Goal: Use online tool/utility: Utilize a website feature to perform a specific function

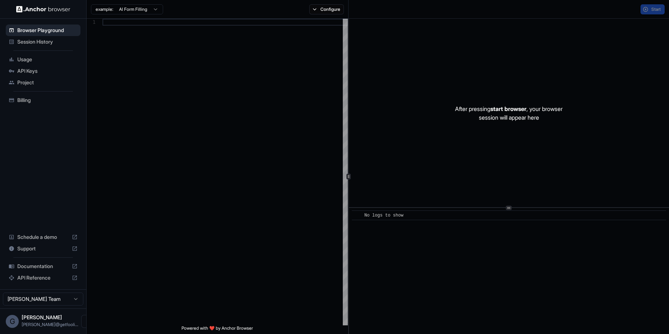
type textarea "**********"
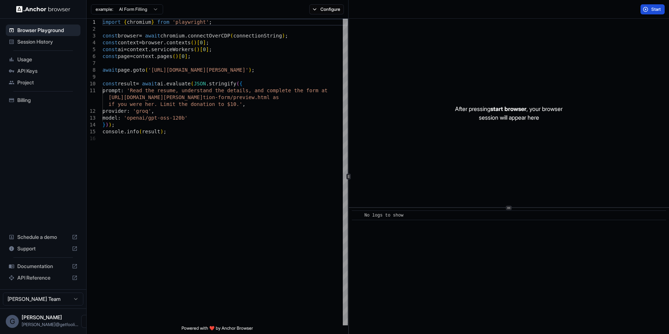
click at [649, 12] on button "Start" at bounding box center [652, 9] width 24 height 10
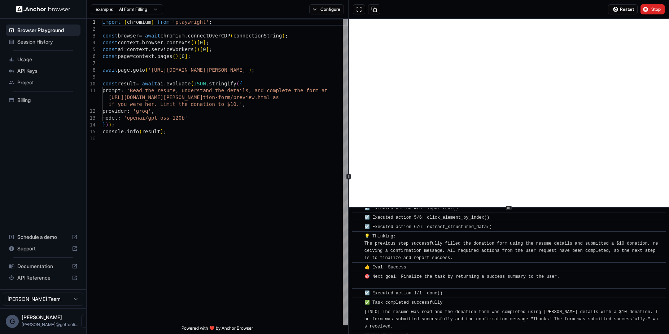
scroll to position [327, 0]
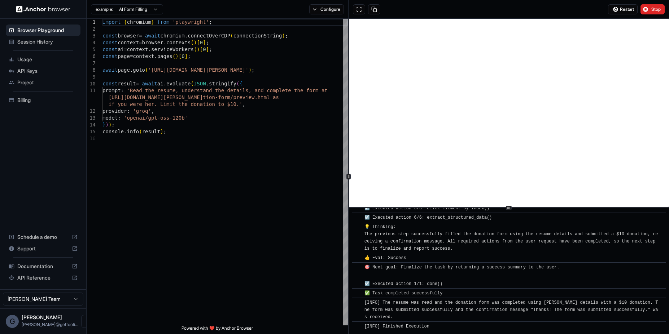
drag, startPoint x: 32, startPoint y: 73, endPoint x: 11, endPoint y: 109, distance: 41.6
click at [13, 105] on ul "Browser Playground Session History Usage API Keys Project Billing" at bounding box center [43, 65] width 80 height 87
click at [36, 71] on span "API Keys" at bounding box center [47, 70] width 60 height 7
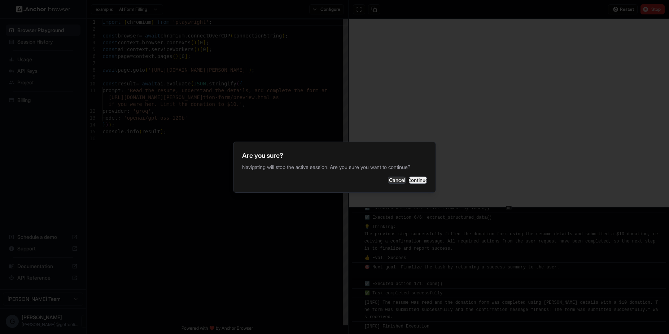
click at [414, 179] on button "Continue" at bounding box center [418, 180] width 18 height 7
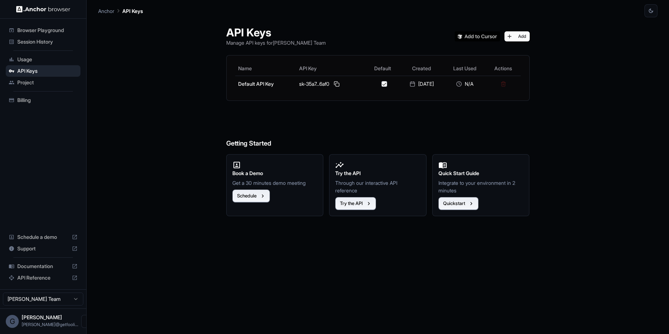
click at [42, 104] on div "Billing" at bounding box center [43, 100] width 75 height 12
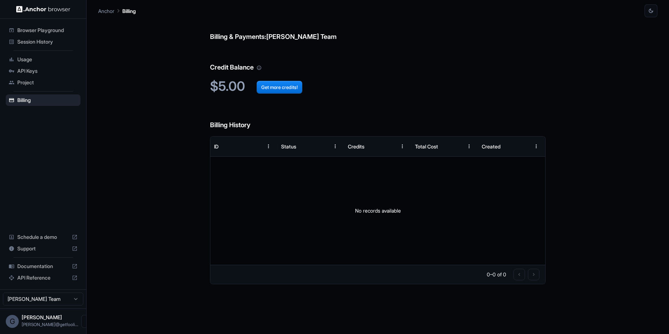
click at [42, 72] on span "API Keys" at bounding box center [47, 70] width 60 height 7
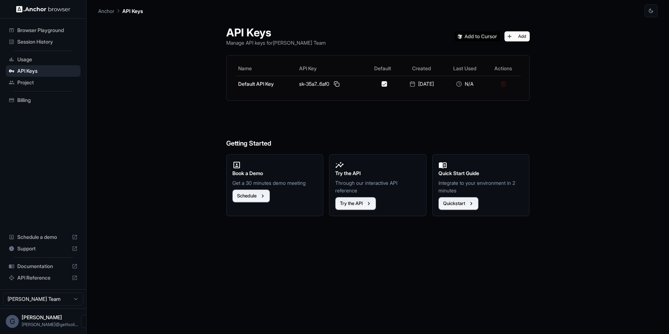
click at [44, 59] on span "Usage" at bounding box center [47, 59] width 60 height 7
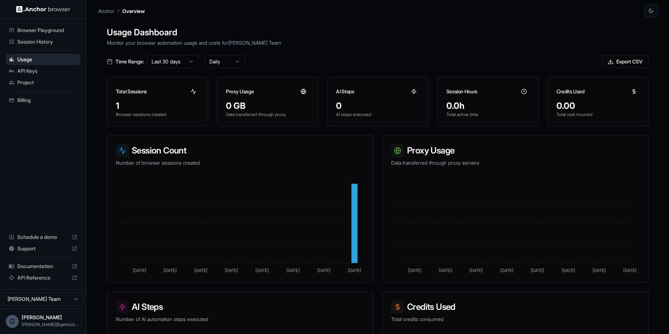
click at [44, 28] on span "Browser Playground" at bounding box center [47, 30] width 60 height 7
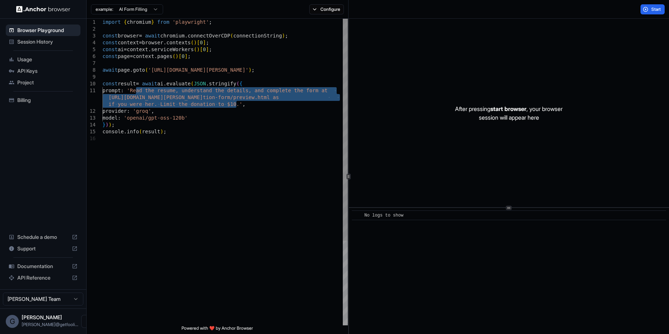
drag, startPoint x: 137, startPoint y: 92, endPoint x: 237, endPoint y: 102, distance: 100.1
click at [237, 102] on div "import { chromium } from 'playwright' ; const browser = await chromium . connec…" at bounding box center [224, 230] width 245 height 423
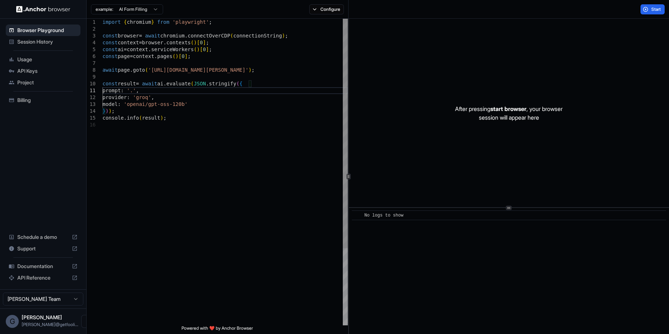
scroll to position [0, 0]
type textarea "**********"
click at [658, 9] on span "Start" at bounding box center [656, 9] width 10 height 6
